Goal: Find specific page/section: Find specific page/section

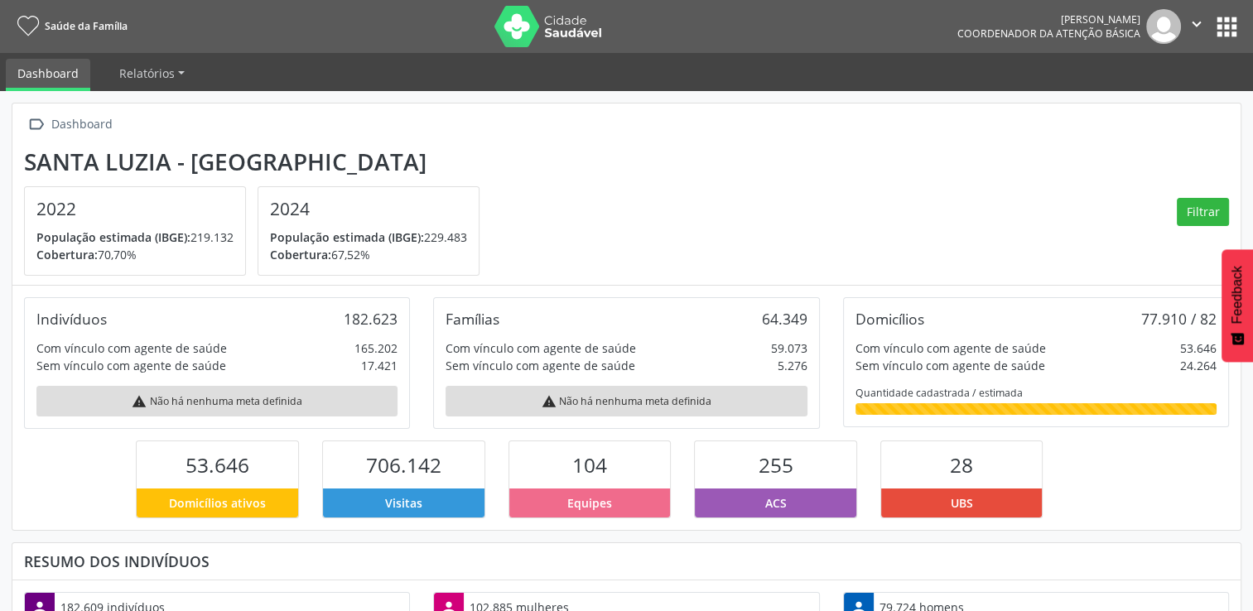
scroll to position [272, 409]
click at [1218, 28] on button "apps" at bounding box center [1226, 26] width 29 height 29
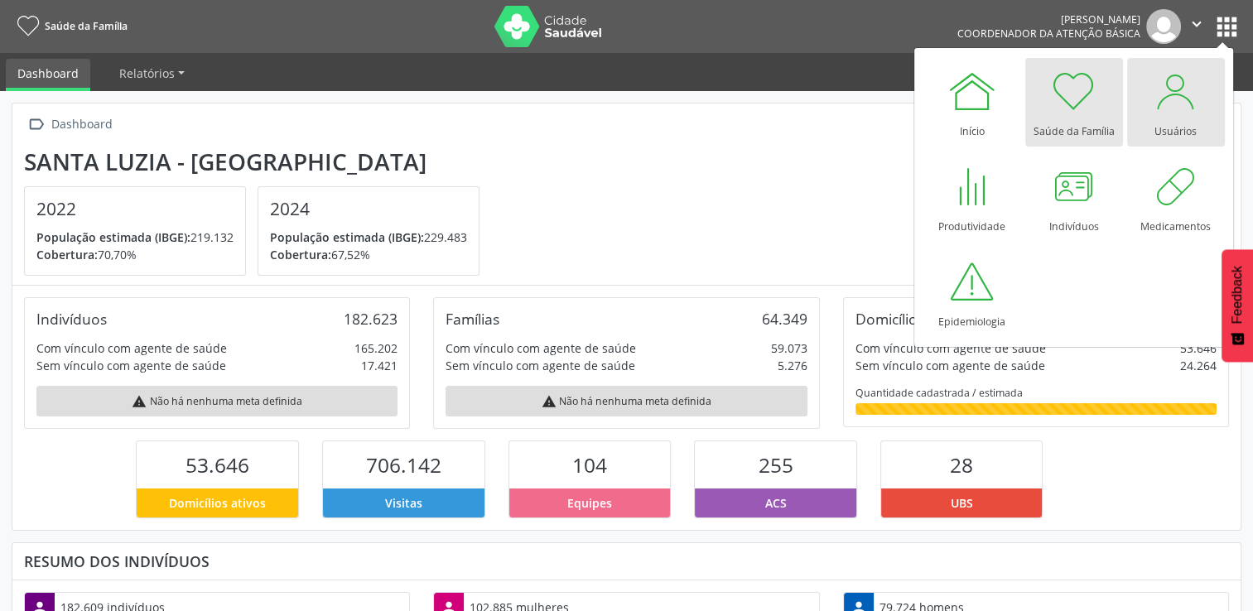
click at [1188, 113] on div at bounding box center [1176, 91] width 50 height 50
click at [1176, 100] on div at bounding box center [1176, 91] width 50 height 50
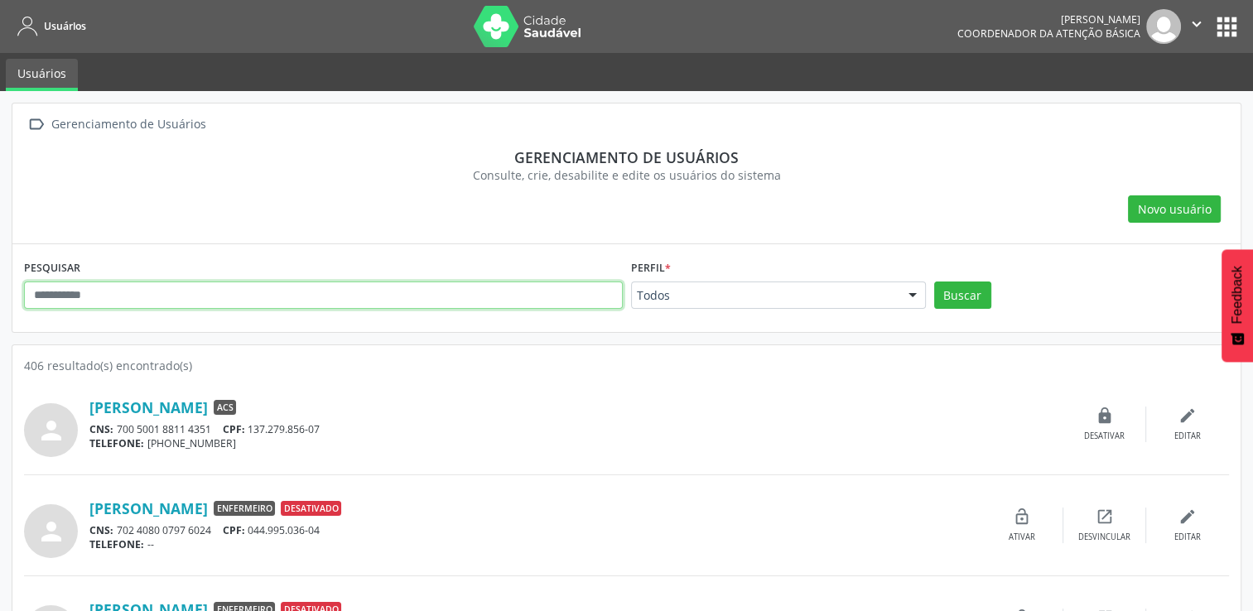
click at [508, 294] on input "text" at bounding box center [323, 296] width 599 height 28
type input "*****"
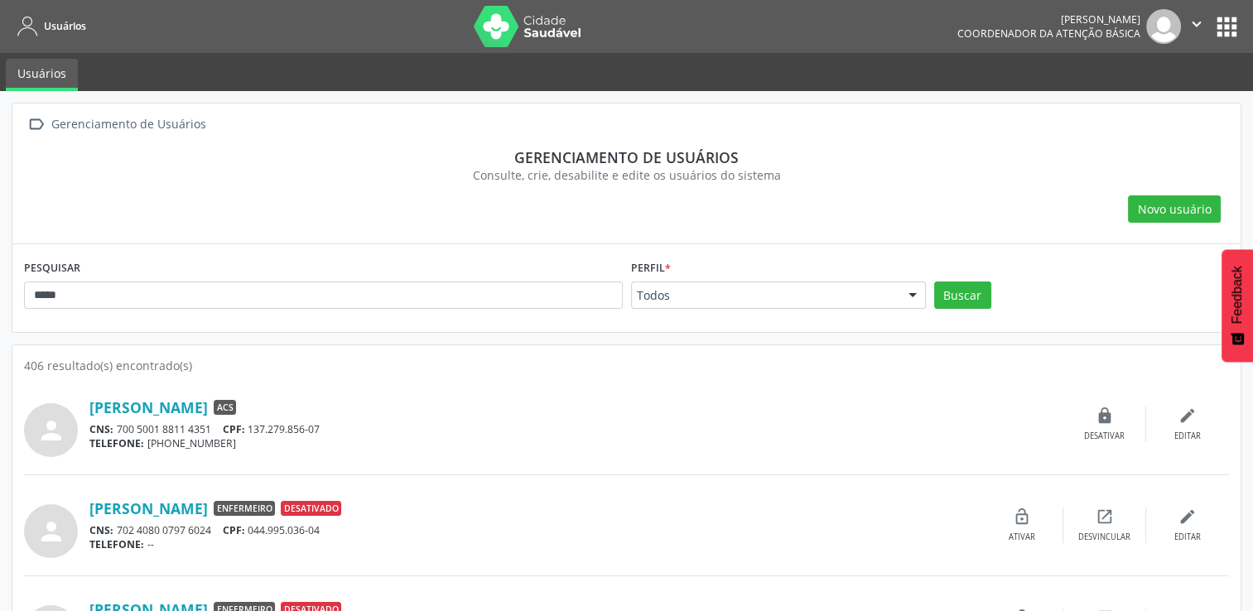
click at [1221, 36] on button "apps" at bounding box center [1226, 26] width 29 height 29
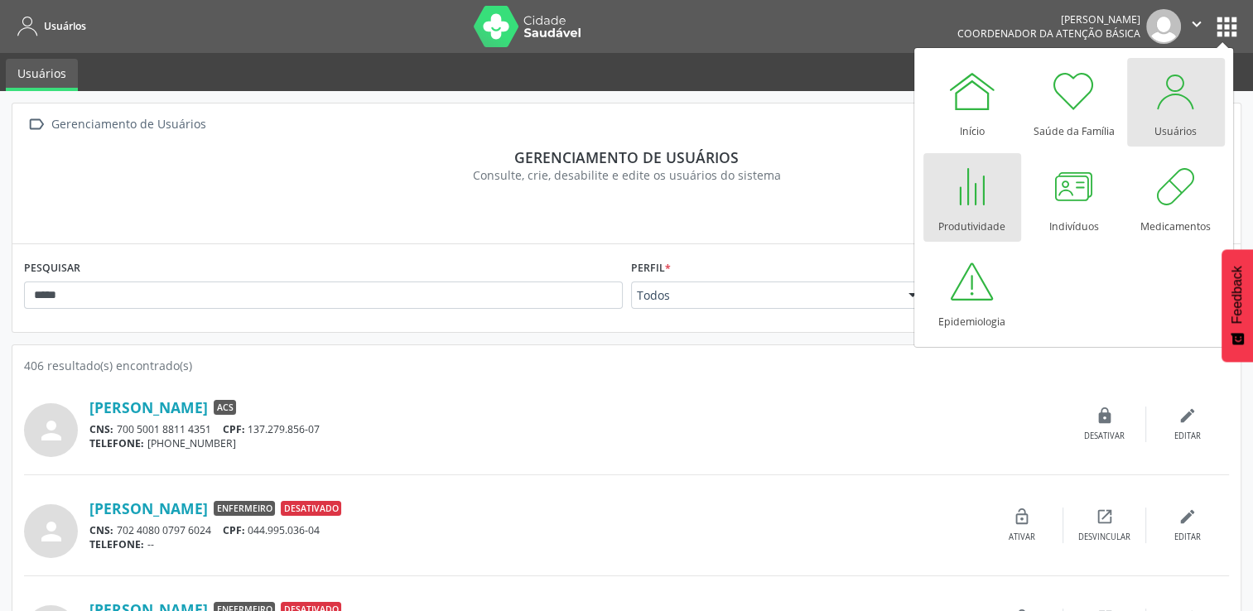
click at [976, 205] on div at bounding box center [972, 186] width 50 height 50
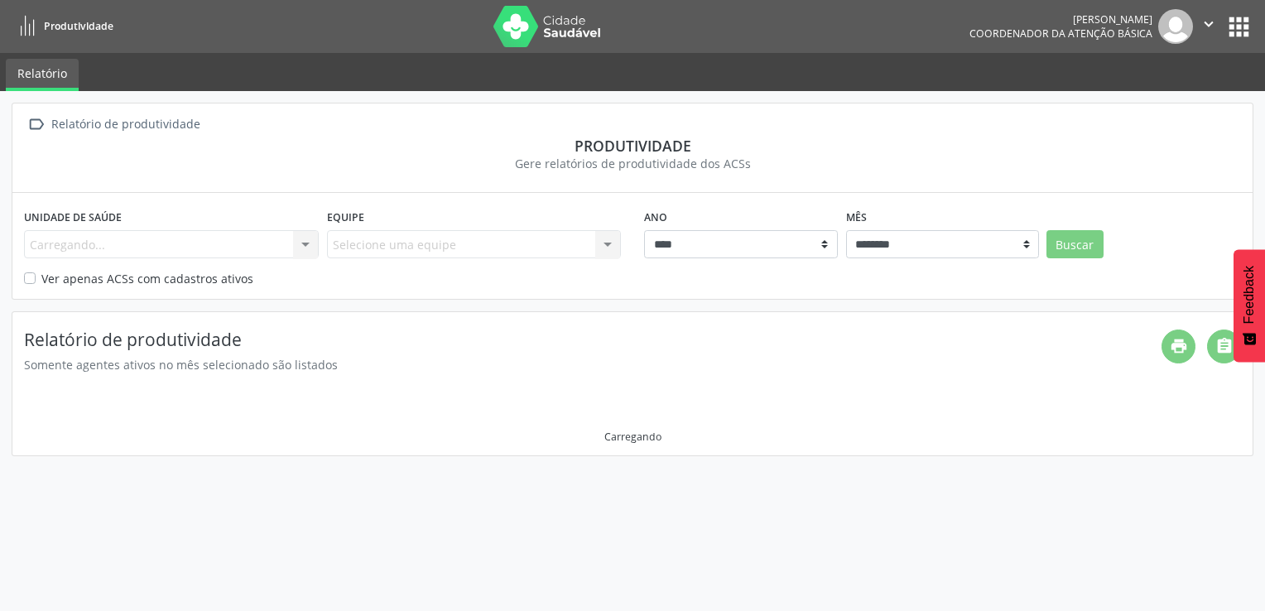
click at [305, 243] on div "Carregando... Nenhum resultado encontrado para: " " Não há nenhuma opção para s…" at bounding box center [171, 244] width 295 height 28
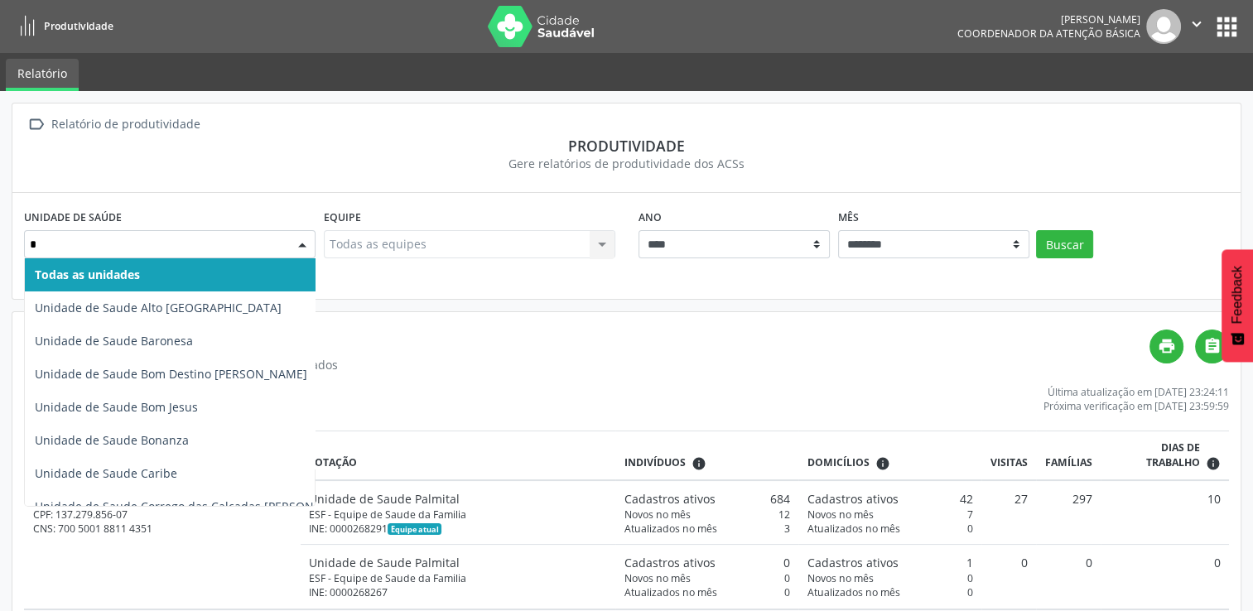
type input "**"
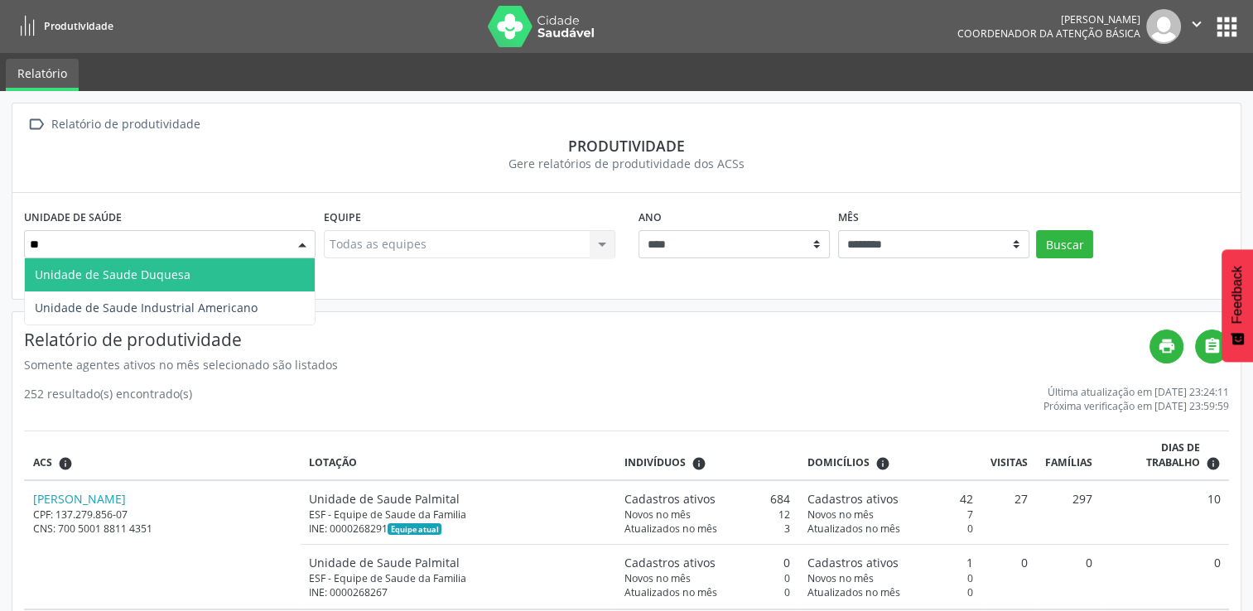
click at [220, 280] on span "Unidade de Saude Duquesa" at bounding box center [170, 274] width 290 height 33
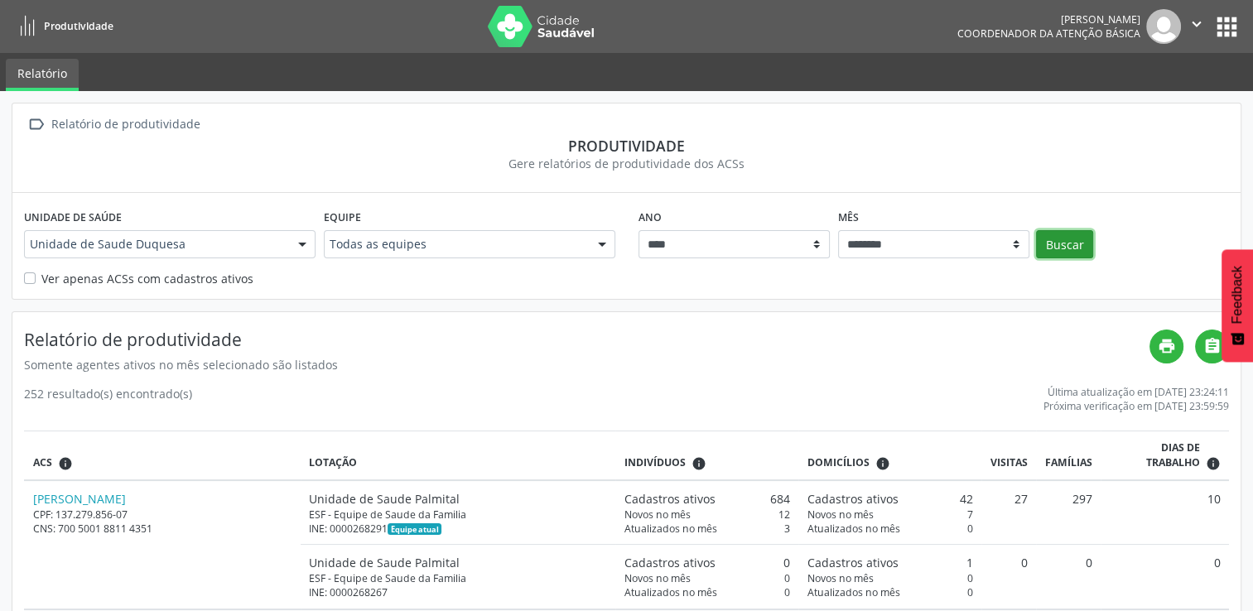
click at [1055, 246] on button "Buscar" at bounding box center [1064, 244] width 57 height 28
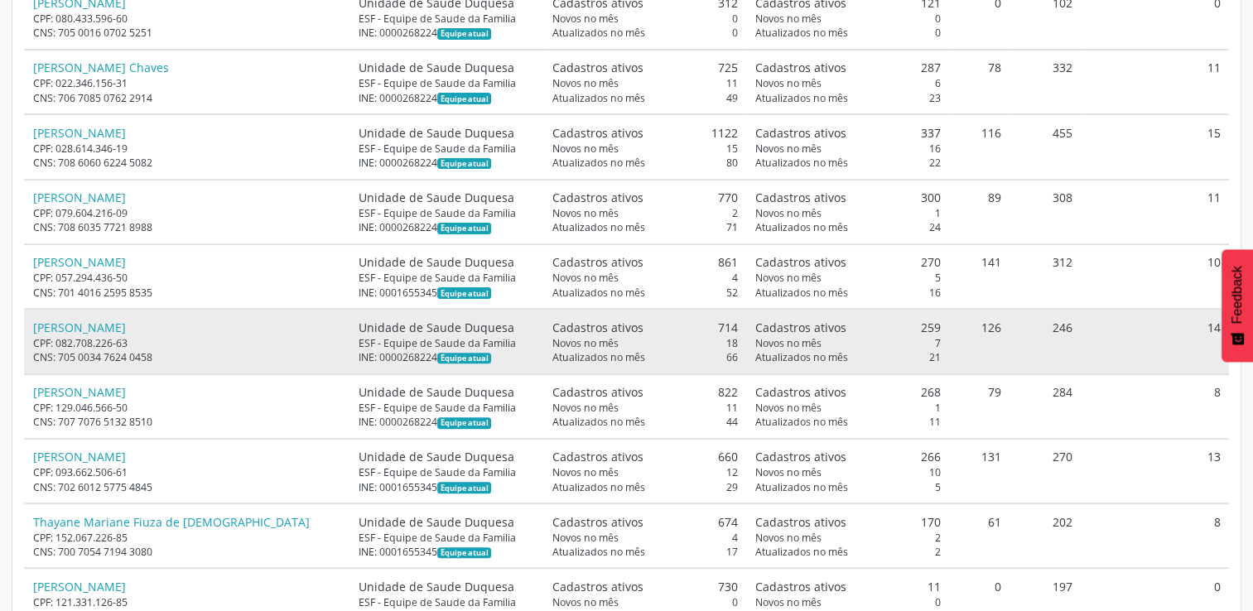
scroll to position [497, 0]
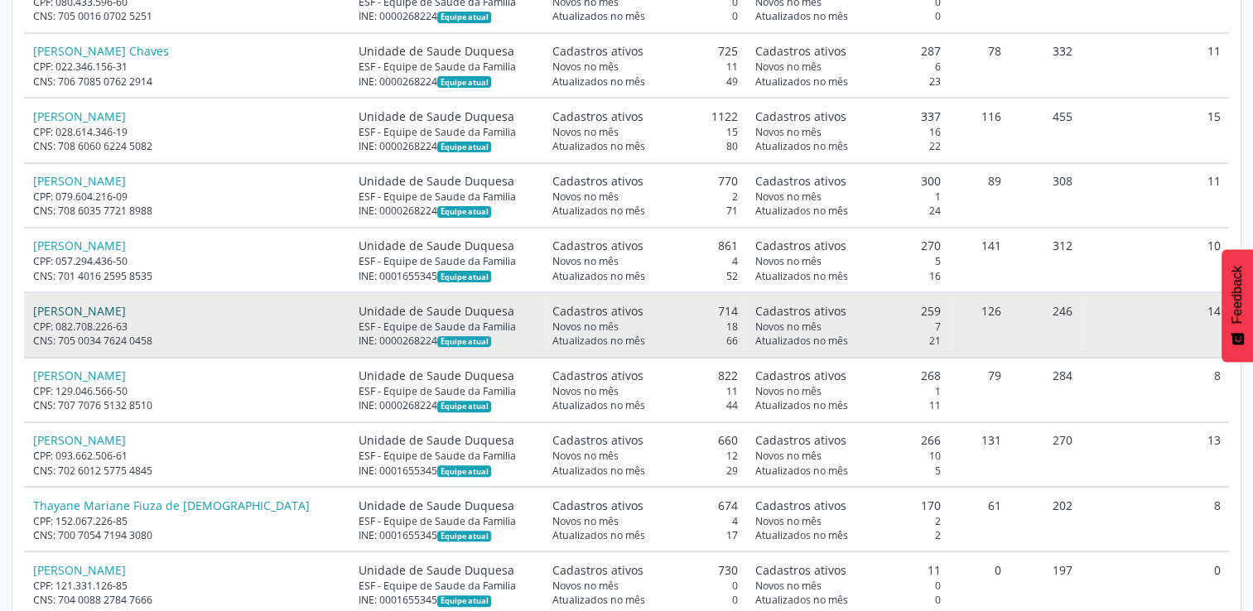
click at [124, 307] on link "Marcelo Henrique Barrozo" at bounding box center [79, 311] width 93 height 16
